Goal: Transaction & Acquisition: Purchase product/service

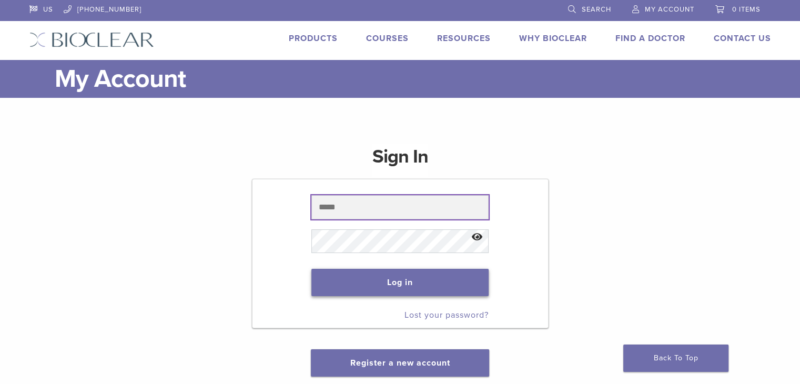
type input "**********"
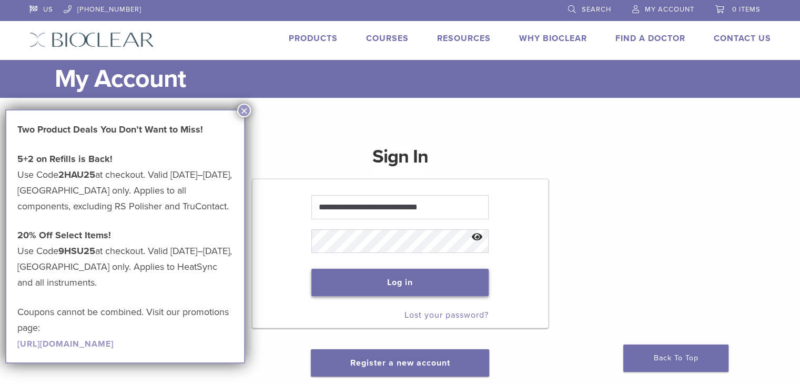
click at [378, 279] on button "Log in" at bounding box center [399, 282] width 177 height 27
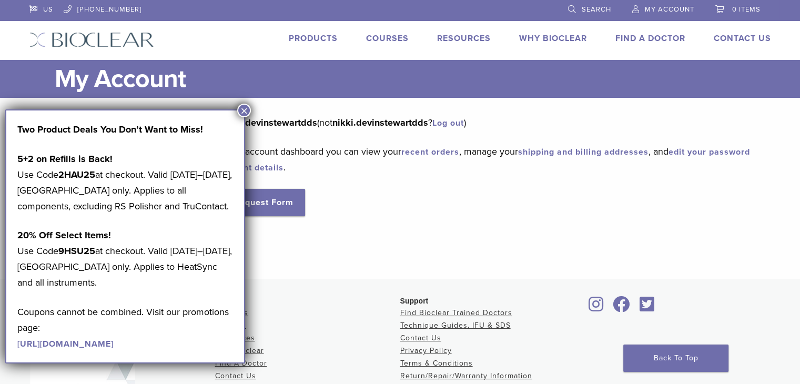
click at [433, 221] on div "Dashboard Orders [GEOGRAPHIC_DATA] Addresses Account Details RMA Request Form L…" at bounding box center [393, 182] width 742 height 134
click at [82, 248] on strong "9HSU25" at bounding box center [76, 251] width 37 height 12
click at [82, 252] on strong "9HSU25" at bounding box center [76, 251] width 37 height 12
click at [82, 238] on strong "20% Off Select Items!" at bounding box center [64, 235] width 94 height 12
click at [82, 249] on strong "9HSU25" at bounding box center [76, 251] width 37 height 12
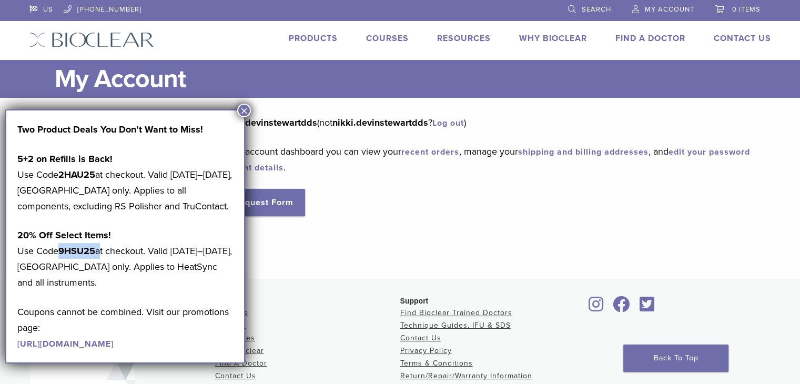
click at [82, 249] on strong "9HSU25" at bounding box center [76, 251] width 37 height 12
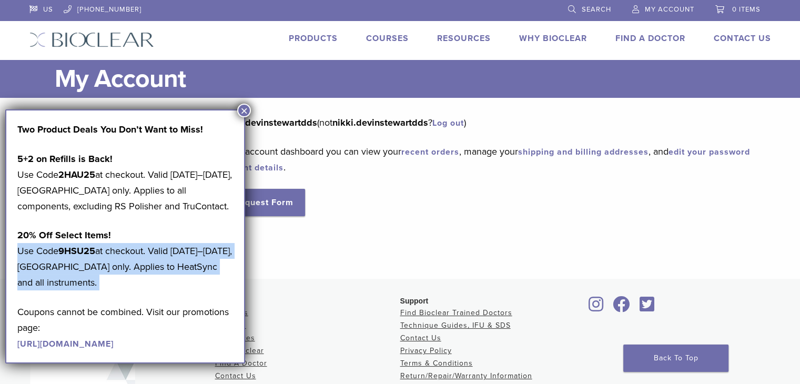
click at [82, 249] on strong "9HSU25" at bounding box center [76, 251] width 37 height 12
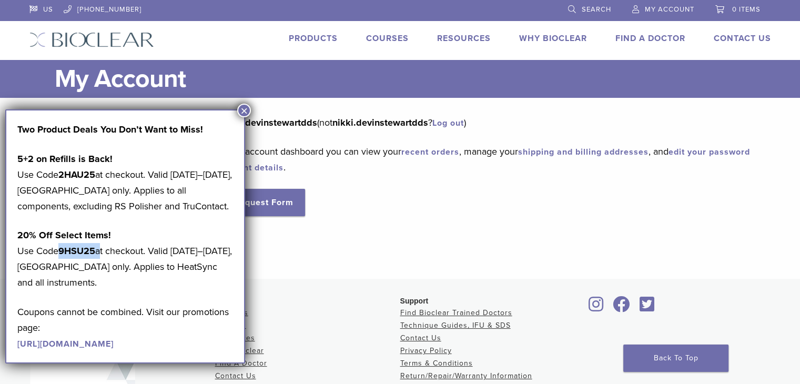
click at [82, 249] on strong "9HSU25" at bounding box center [76, 251] width 37 height 12
click at [316, 222] on div "Dashboard Orders Education Library Addresses Account Details RMA Request Form L…" at bounding box center [393, 182] width 742 height 134
click at [244, 112] on button "×" at bounding box center [244, 111] width 14 height 14
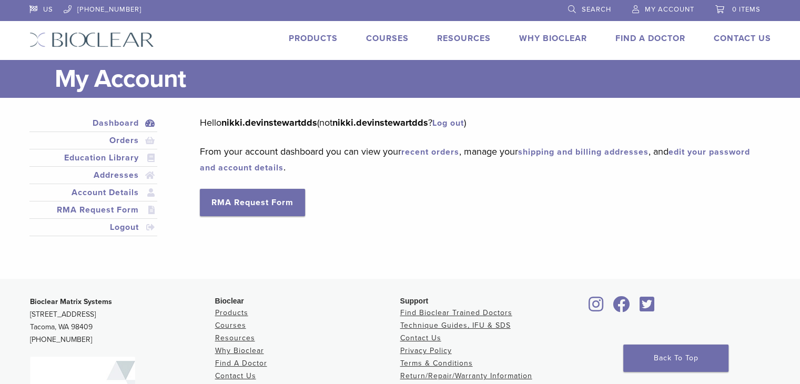
click at [321, 40] on link "Products" at bounding box center [313, 38] width 49 height 11
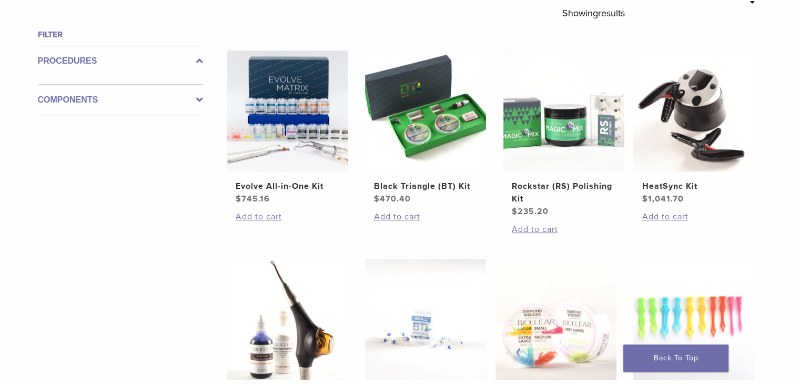
scroll to position [397, 0]
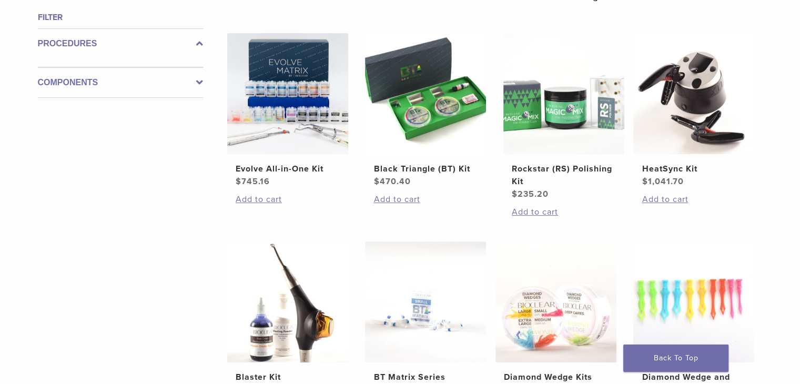
click at [197, 83] on icon at bounding box center [199, 82] width 7 height 13
click at [197, 83] on div "Components" at bounding box center [120, 78] width 165 height 39
click at [197, 75] on icon at bounding box center [199, 74] width 7 height 13
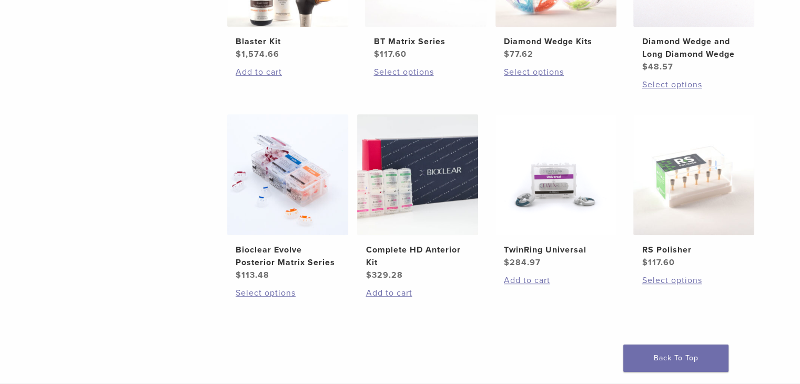
scroll to position [738, 0]
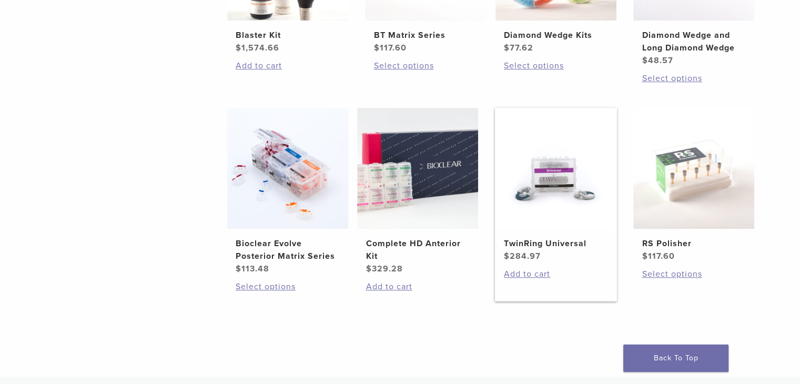
click at [543, 240] on h2 "TwinRing Universal" at bounding box center [556, 243] width 104 height 13
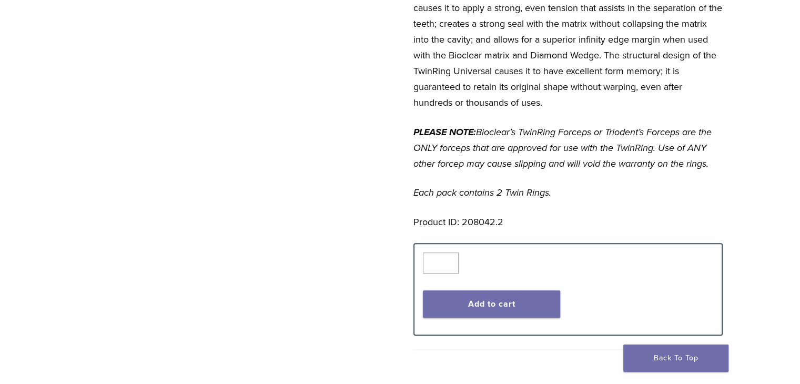
scroll to position [441, 0]
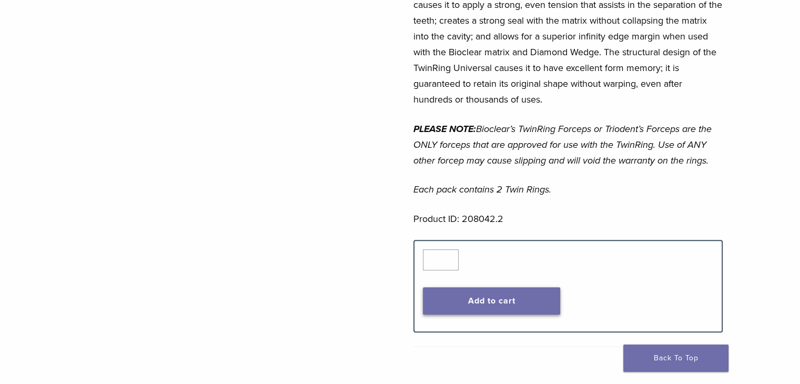
click at [501, 287] on button "Add to cart" at bounding box center [491, 300] width 137 height 27
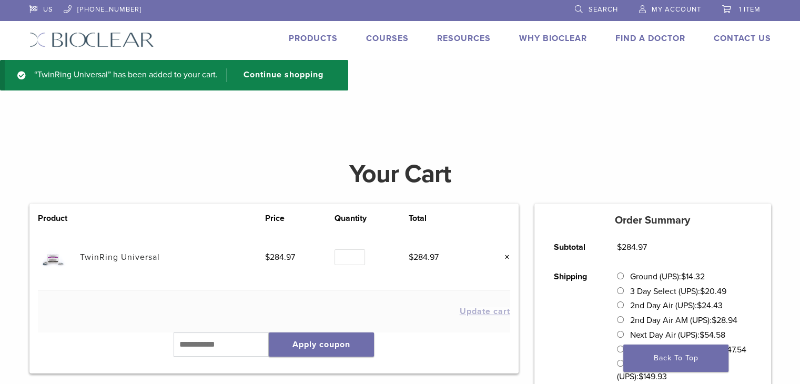
click at [307, 42] on link "Products" at bounding box center [313, 38] width 49 height 11
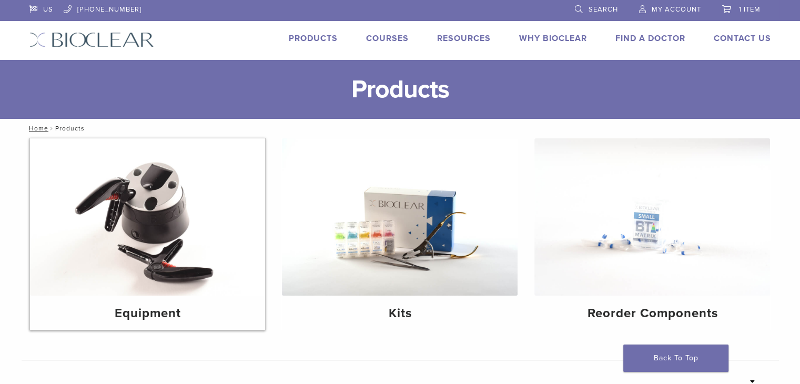
click at [159, 237] on img at bounding box center [148, 216] width 236 height 157
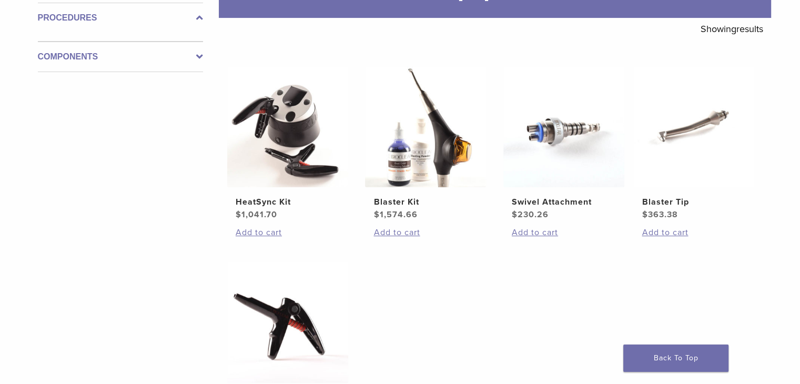
scroll to position [14, 0]
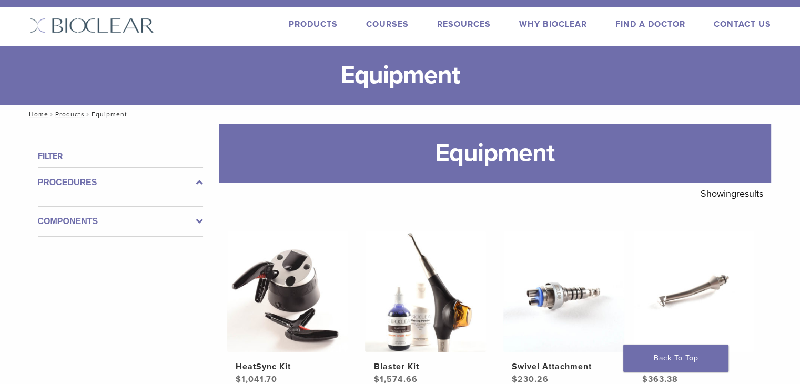
click at [200, 213] on div "Components" at bounding box center [120, 221] width 165 height 31
click at [313, 28] on link "Products" at bounding box center [313, 24] width 49 height 11
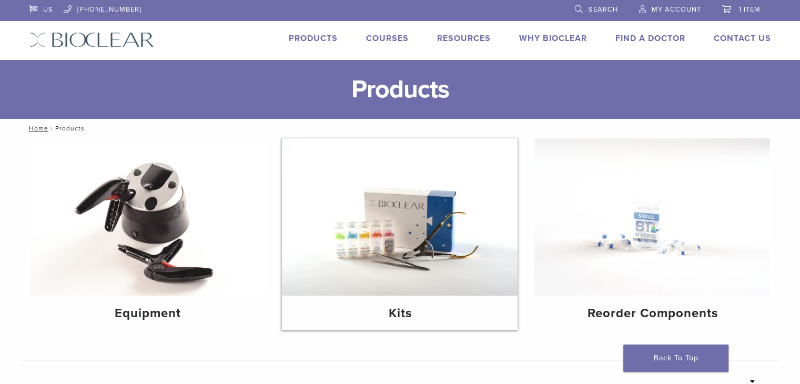
click at [408, 309] on h4 "Kits" at bounding box center [399, 313] width 219 height 19
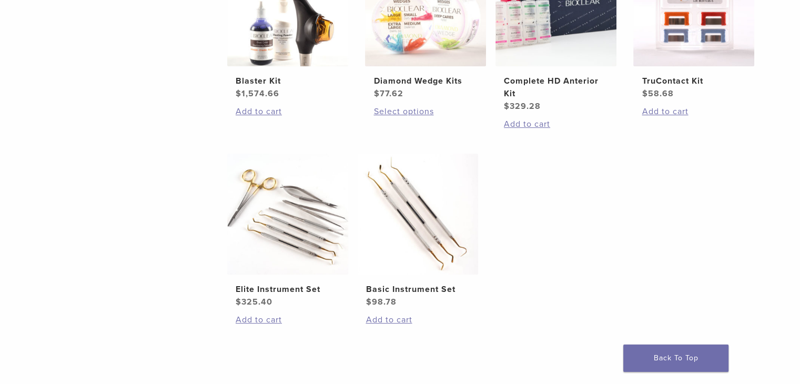
scroll to position [556, 0]
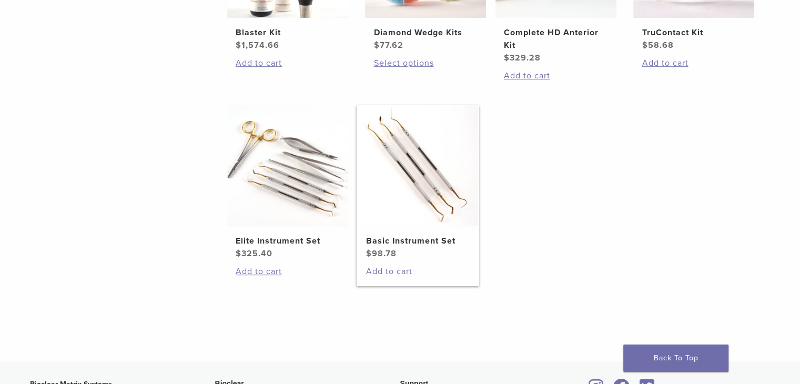
click at [400, 271] on link "Add to cart" at bounding box center [418, 271] width 104 height 13
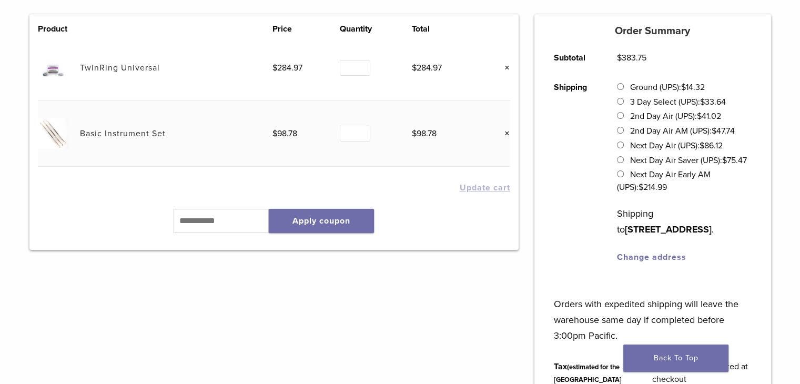
scroll to position [231, 0]
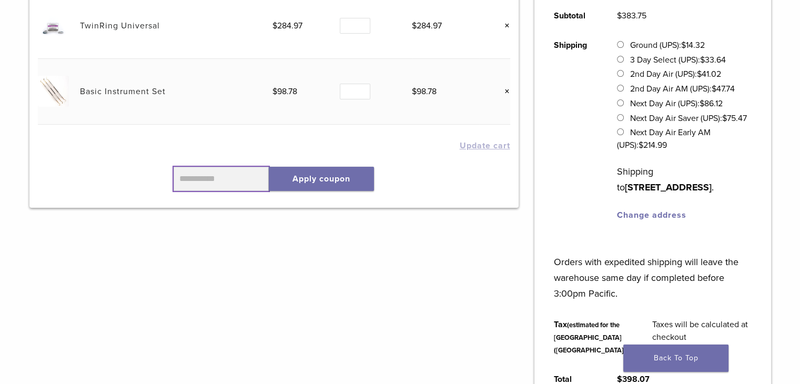
click at [265, 184] on input "text" at bounding box center [222, 179] width 96 height 24
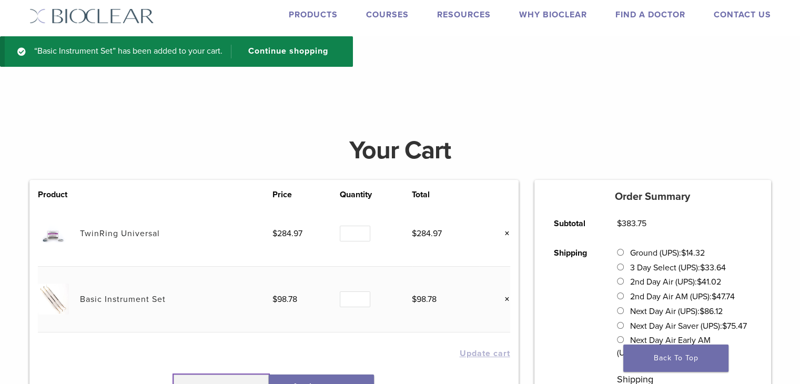
scroll to position [0, 0]
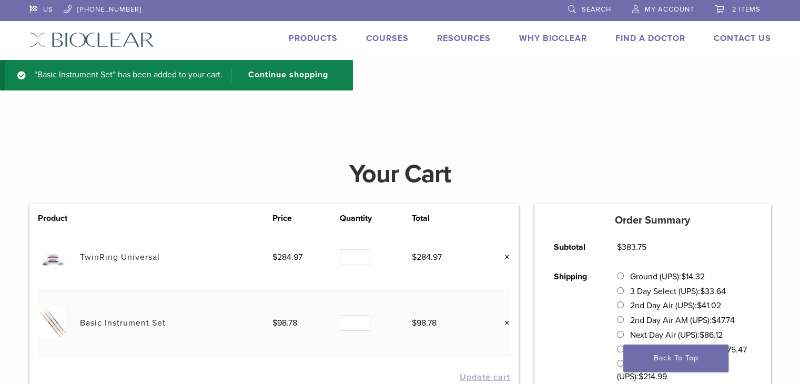
click at [654, 11] on span "My Account" at bounding box center [669, 9] width 49 height 8
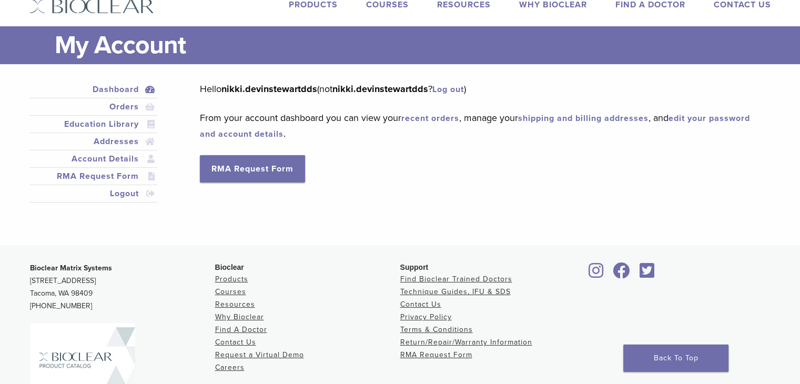
scroll to position [17, 0]
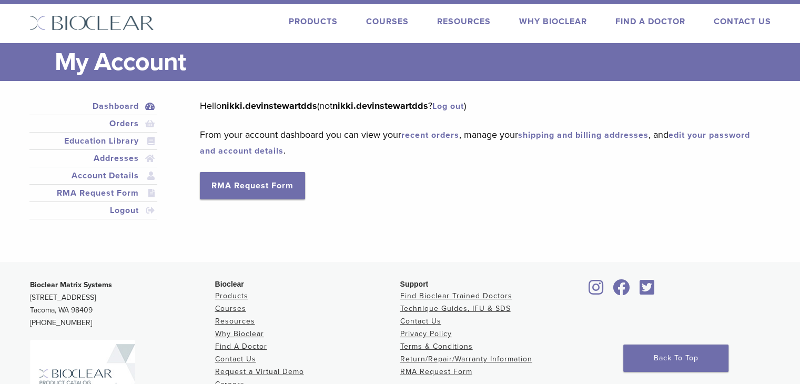
click at [109, 19] on img at bounding box center [91, 22] width 125 height 15
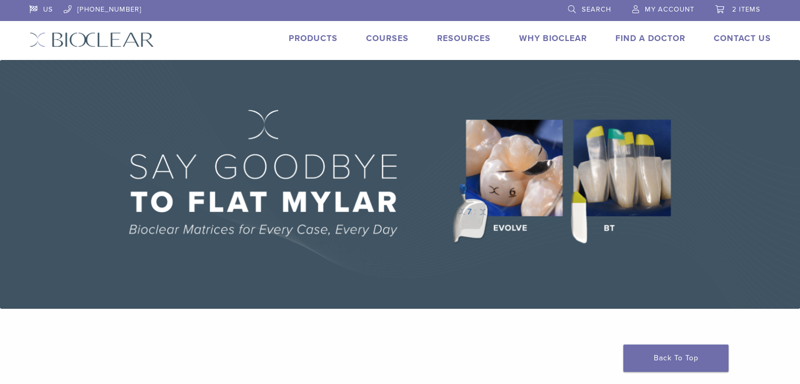
click at [322, 36] on link "Products" at bounding box center [313, 38] width 49 height 11
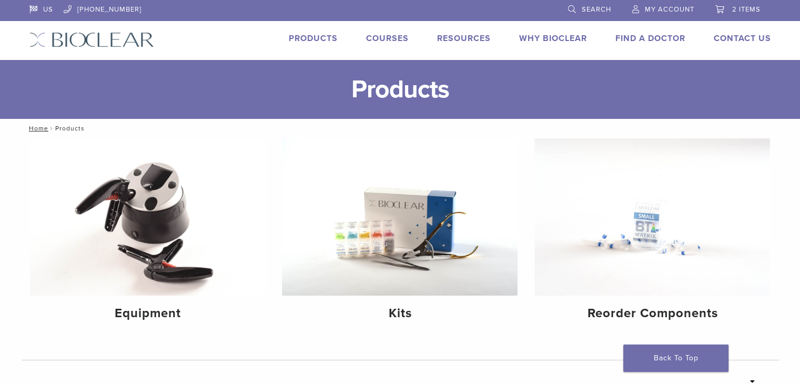
click at [658, 6] on span "My Account" at bounding box center [669, 9] width 49 height 8
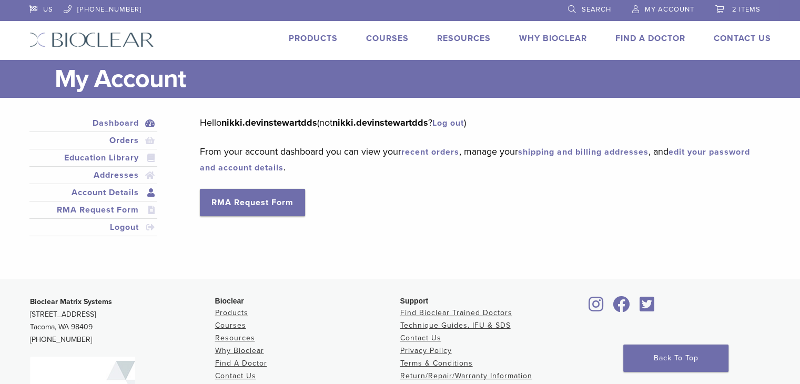
click at [154, 194] on link "Account Details" at bounding box center [94, 192] width 124 height 13
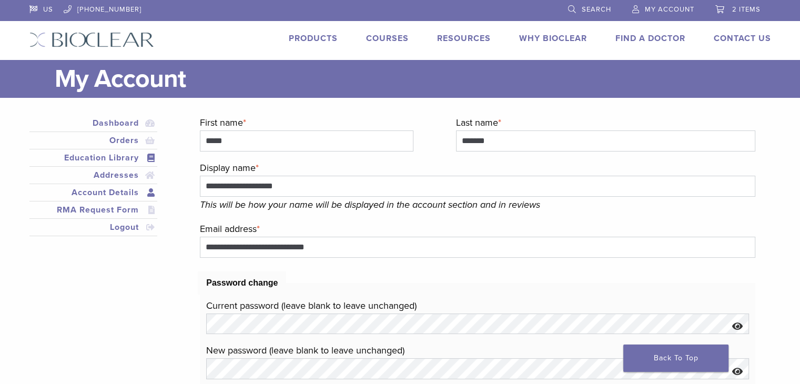
click at [146, 156] on link "Education Library" at bounding box center [94, 157] width 124 height 13
click at [150, 139] on link "Orders" at bounding box center [94, 140] width 124 height 13
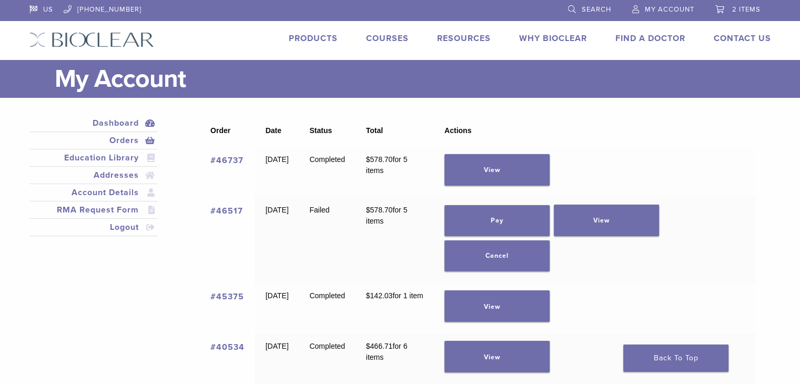
click at [148, 123] on link "Dashboard" at bounding box center [94, 123] width 124 height 13
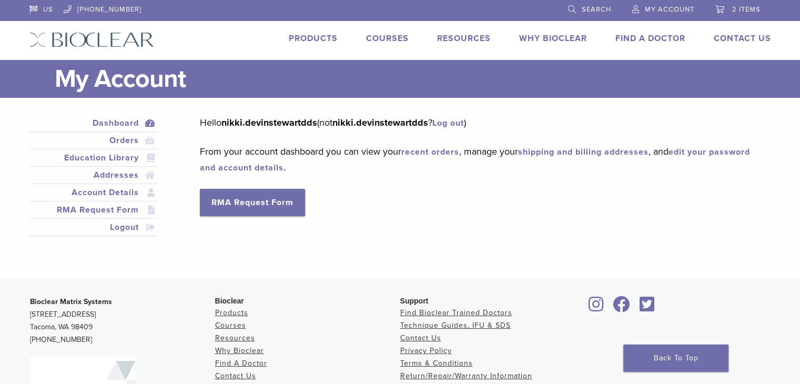
click at [728, 8] on link "2 items" at bounding box center [737, 8] width 45 height 16
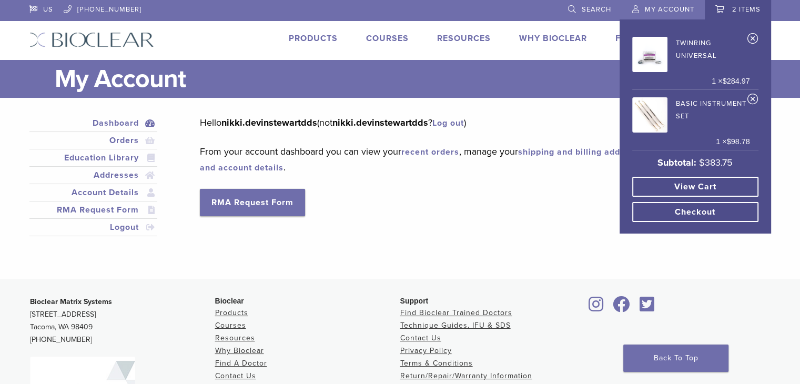
click at [709, 185] on link "View cart" at bounding box center [695, 187] width 126 height 20
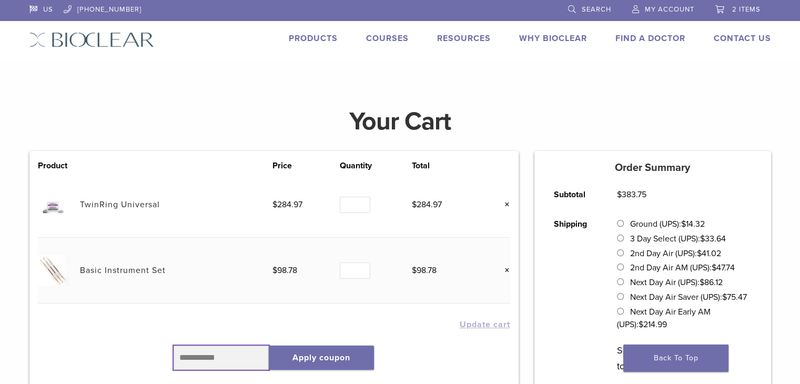
click at [245, 360] on input "text" at bounding box center [222, 358] width 96 height 24
type input "******"
click at [307, 358] on button "Apply coupon" at bounding box center [321, 358] width 105 height 24
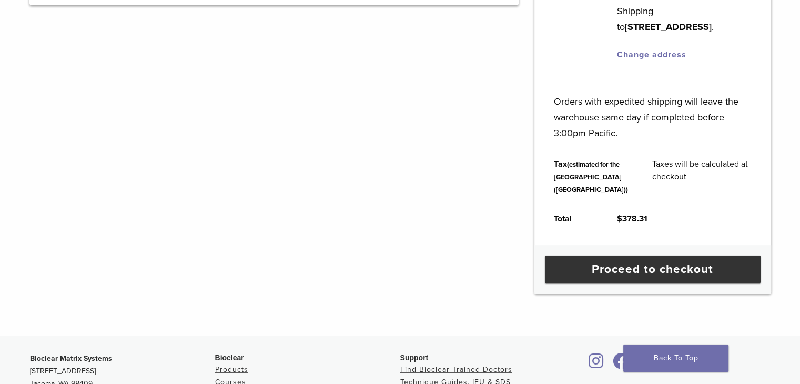
scroll to position [433, 0]
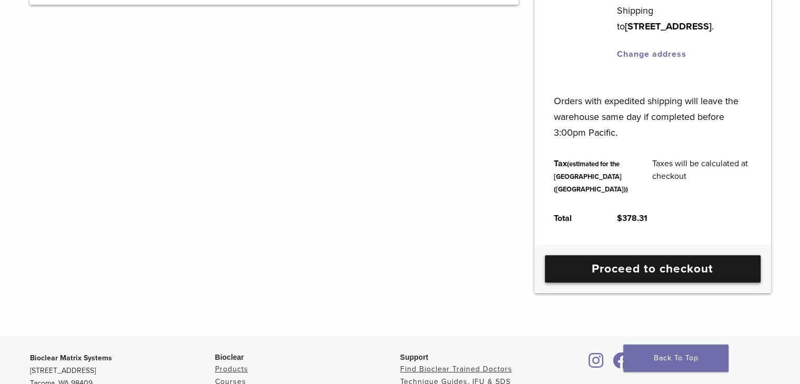
click at [590, 282] on link "Proceed to checkout" at bounding box center [653, 268] width 216 height 27
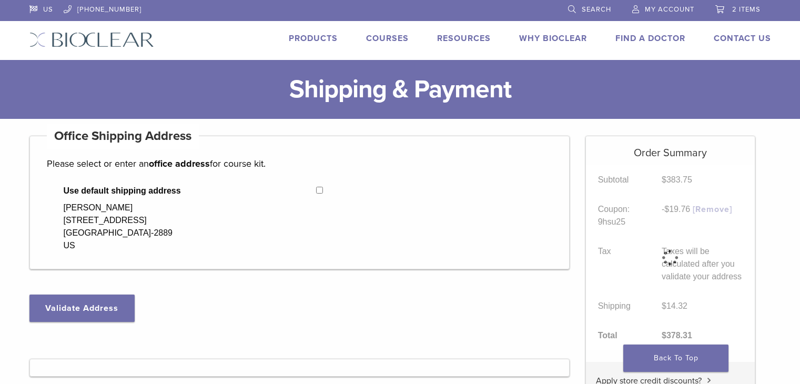
select select "**"
click at [105, 311] on button "Validate Address" at bounding box center [81, 308] width 105 height 27
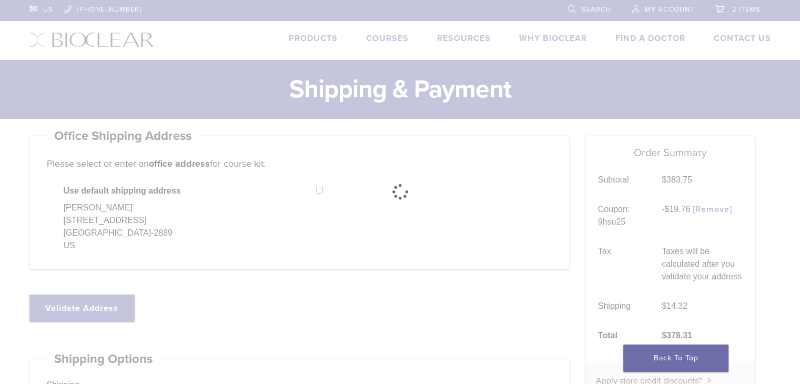
select select "**"
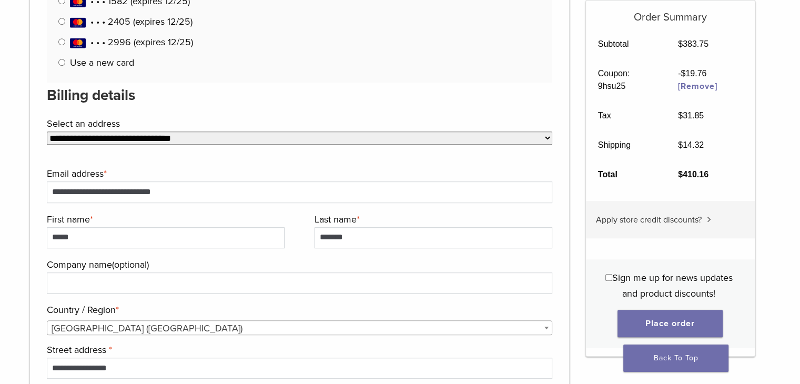
scroll to position [646, 0]
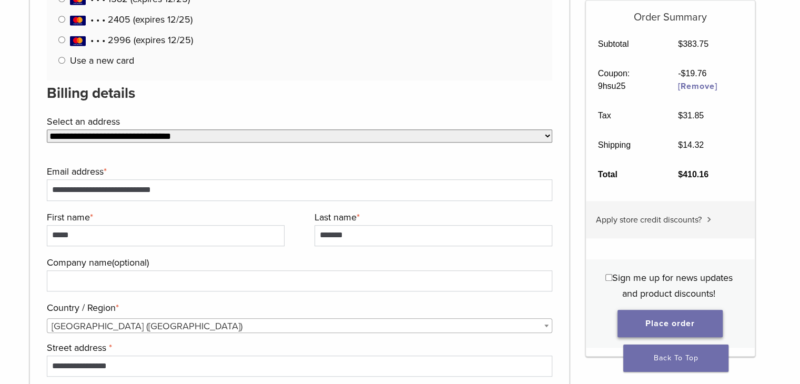
click at [653, 322] on button "Place order" at bounding box center [669, 323] width 105 height 27
